Goal: Information Seeking & Learning: Learn about a topic

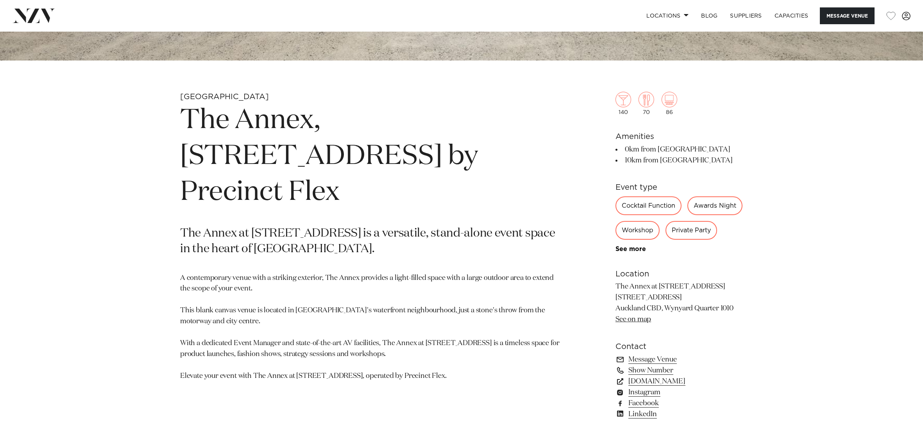
scroll to position [466, 0]
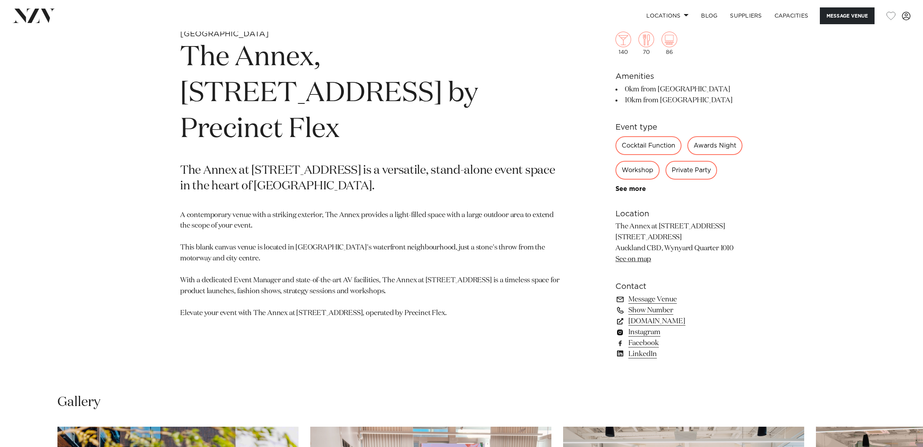
click at [651, 338] on link "Instagram" at bounding box center [678, 332] width 127 height 11
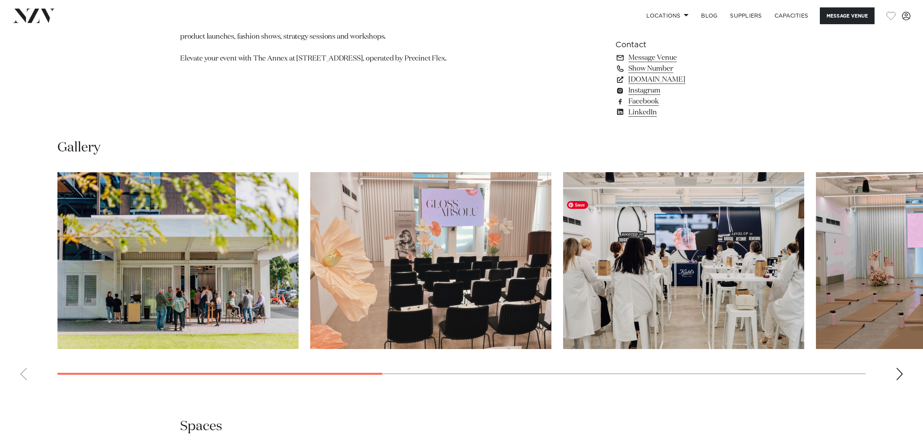
scroll to position [720, 0]
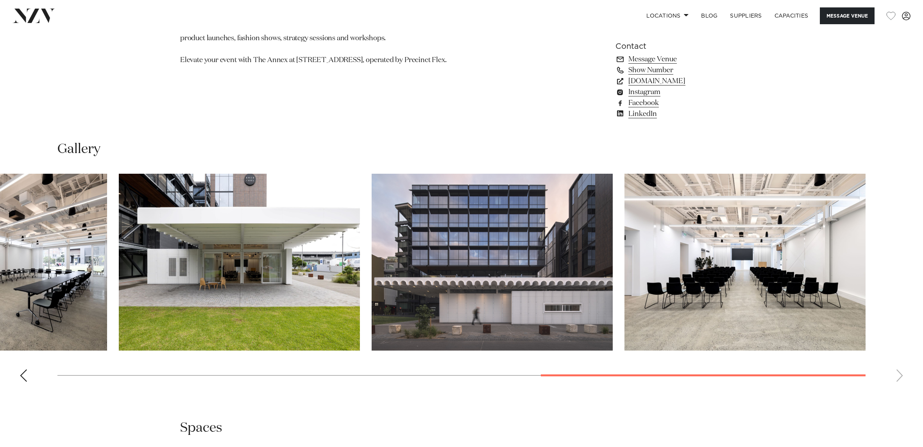
click at [858, 388] on swiper-container at bounding box center [461, 281] width 923 height 214
click at [756, 329] on img "8 / 8" at bounding box center [744, 262] width 241 height 177
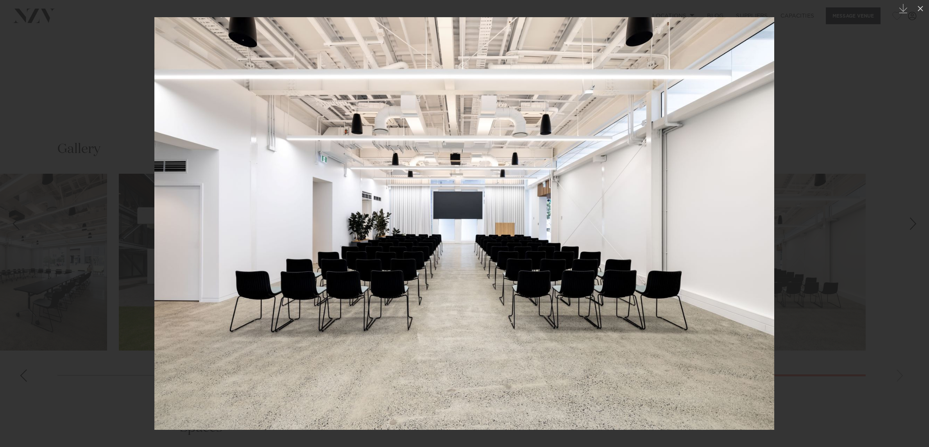
click at [915, 220] on div "Next slide" at bounding box center [913, 223] width 11 height 15
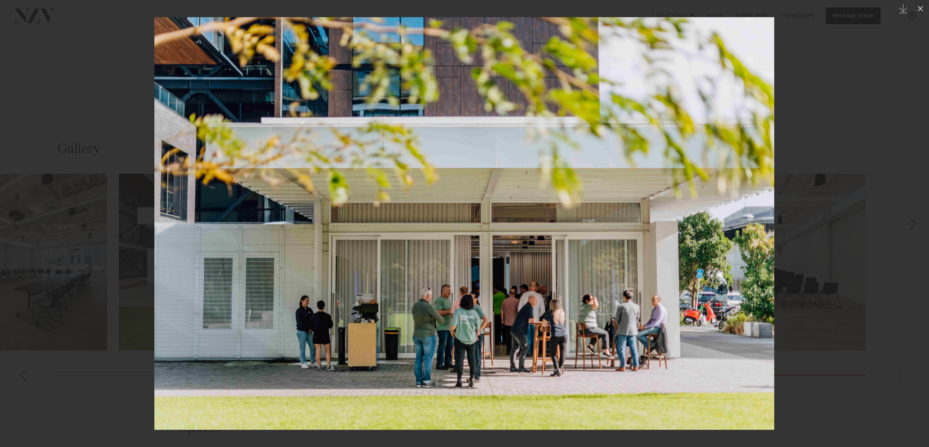
click at [915, 219] on div "Next slide" at bounding box center [913, 223] width 11 height 15
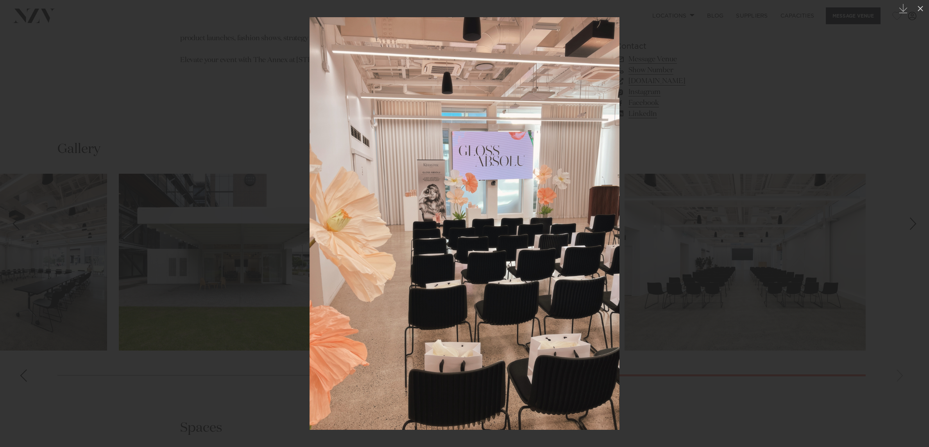
click at [915, 219] on div "2 / 8 Created with Sketch." at bounding box center [464, 223] width 929 height 447
click at [202, 125] on div at bounding box center [464, 223] width 929 height 447
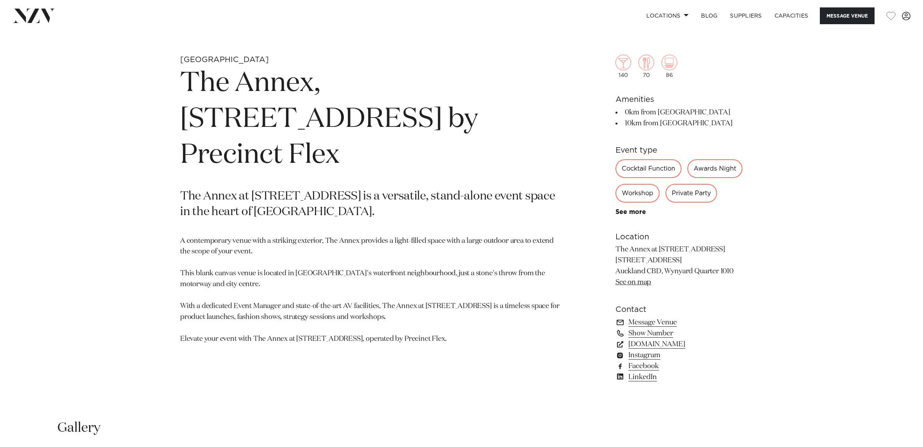
scroll to position [393, 0]
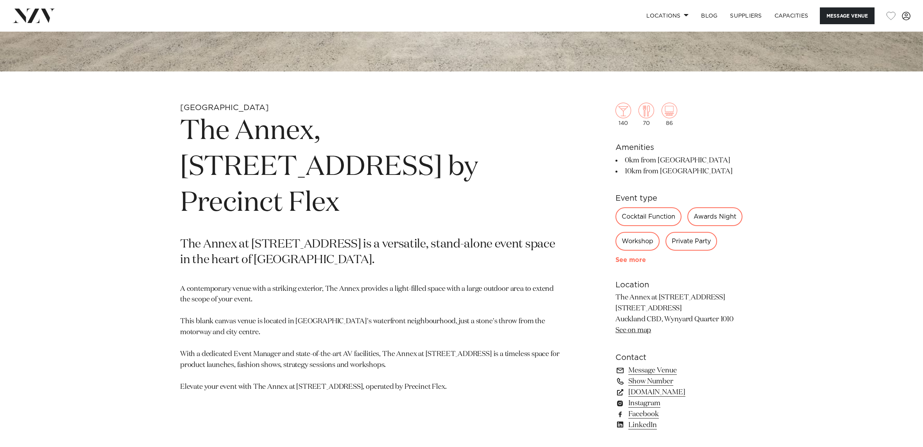
click at [631, 263] on link "See more" at bounding box center [645, 260] width 61 height 6
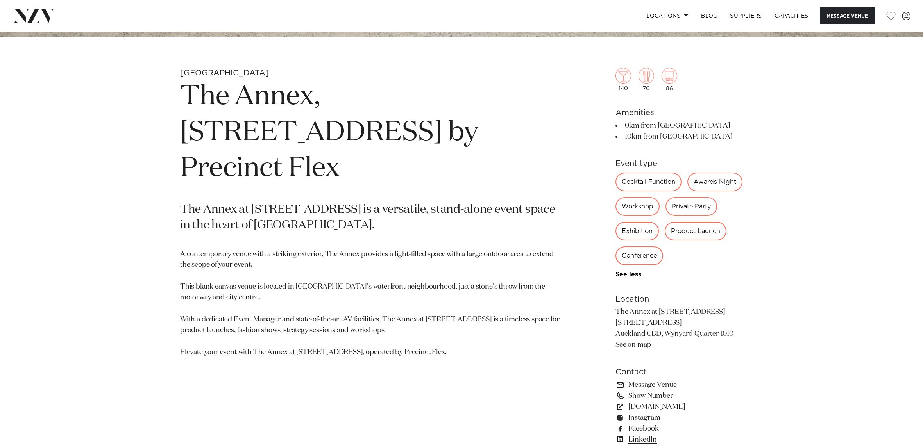
scroll to position [542, 0]
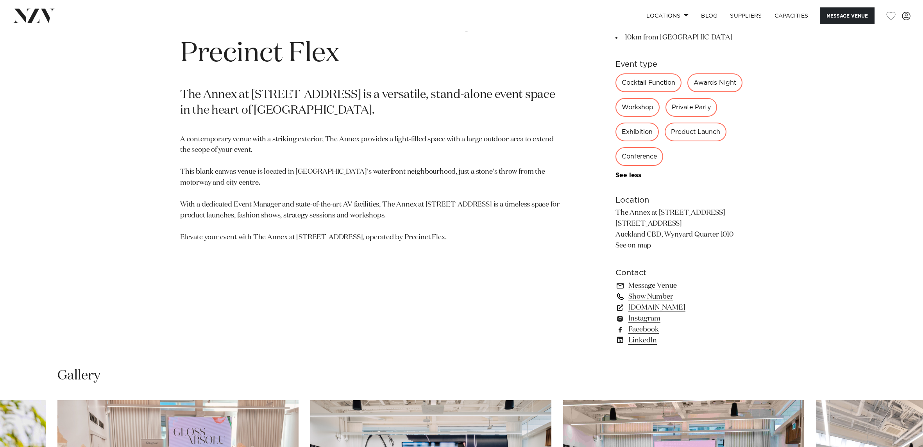
click at [657, 298] on link "Show Number" at bounding box center [678, 296] width 127 height 11
click at [677, 310] on link "[DOMAIN_NAME]" at bounding box center [678, 307] width 127 height 11
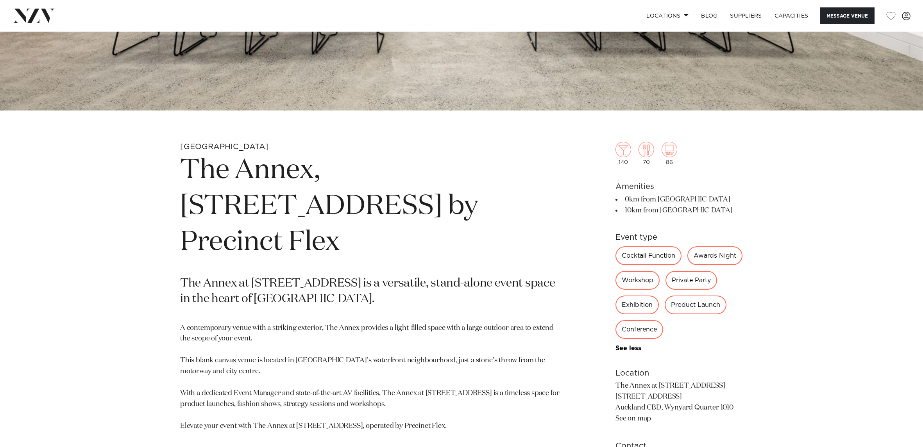
scroll to position [332, 0]
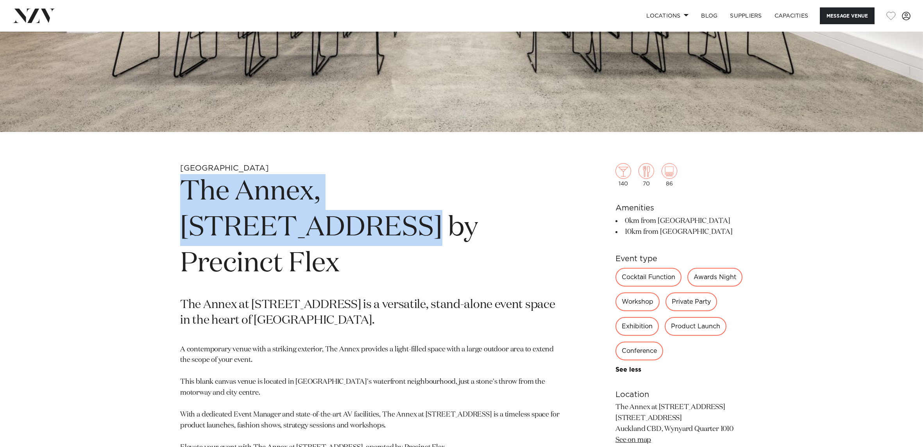
drag, startPoint x: 187, startPoint y: 190, endPoint x: 538, endPoint y: 201, distance: 351.0
click at [538, 201] on h1 "The Annex, [STREET_ADDRESS] by Precinct Flex" at bounding box center [370, 228] width 380 height 108
